Goal: Navigation & Orientation: Go to known website

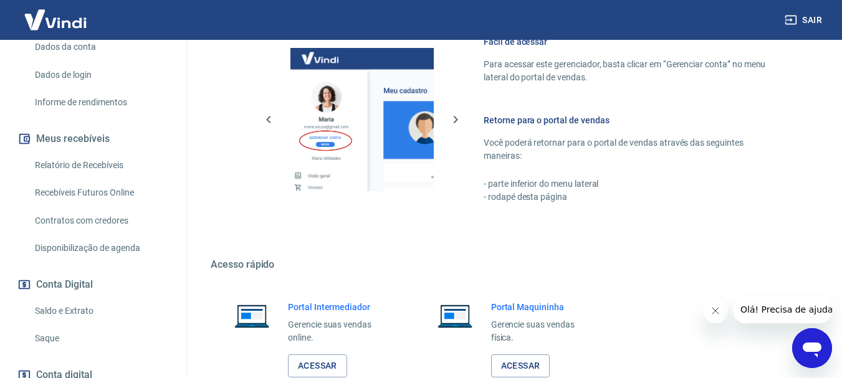
scroll to position [645, 0]
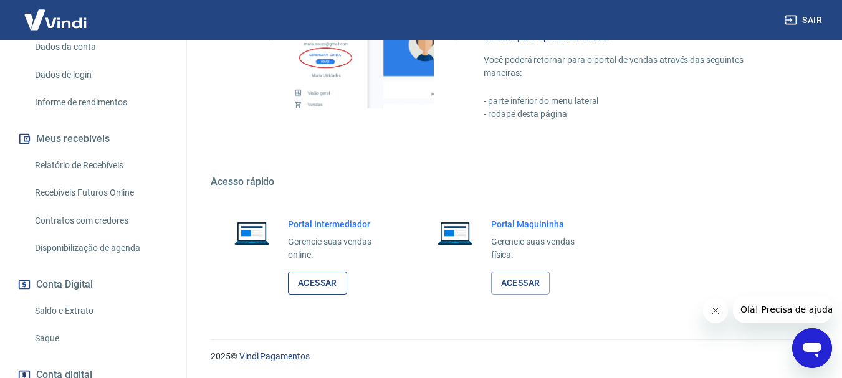
click at [320, 283] on link "Acessar" at bounding box center [317, 283] width 59 height 23
